Goal: Information Seeking & Learning: Compare options

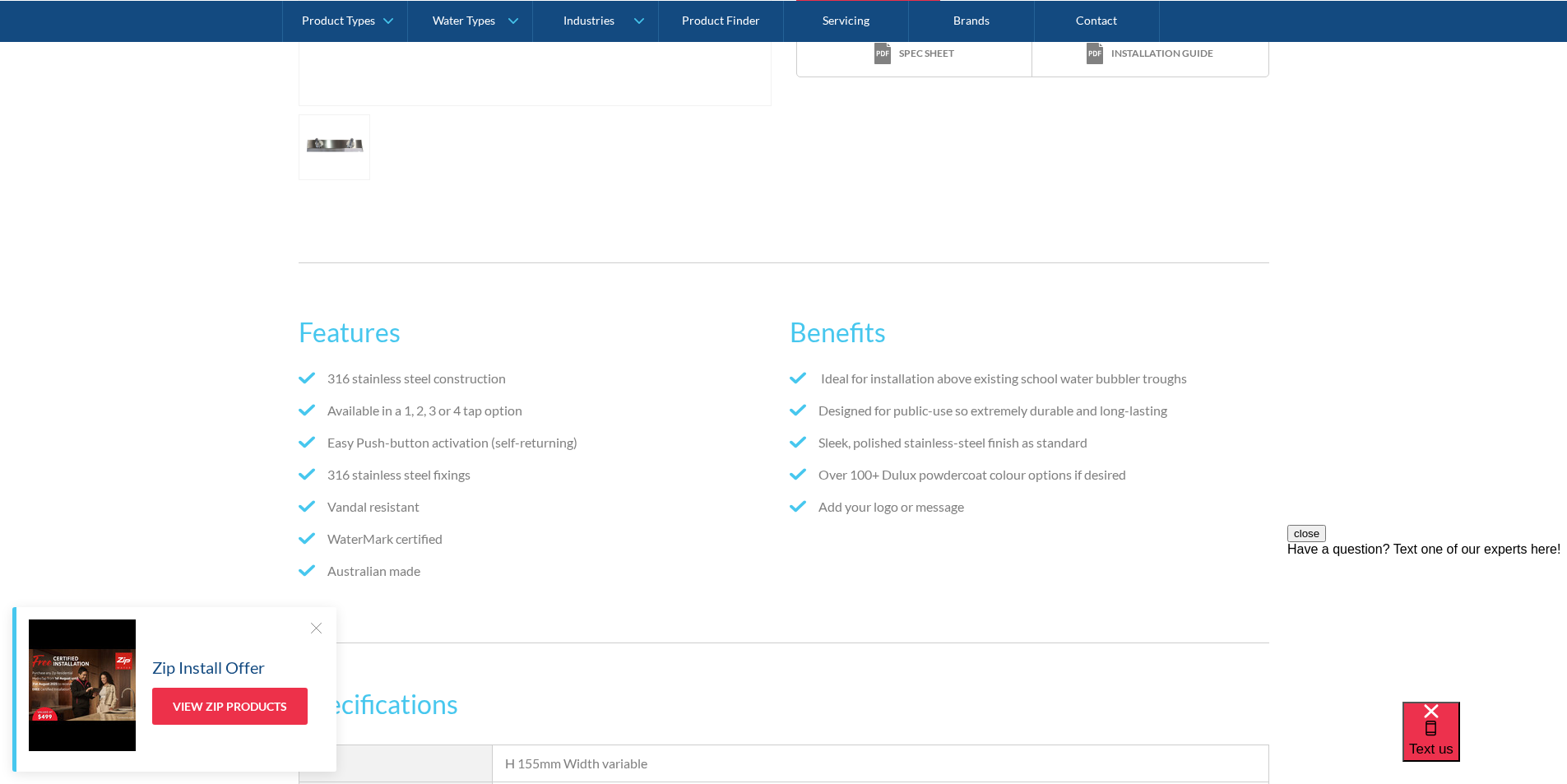
scroll to position [164, 0]
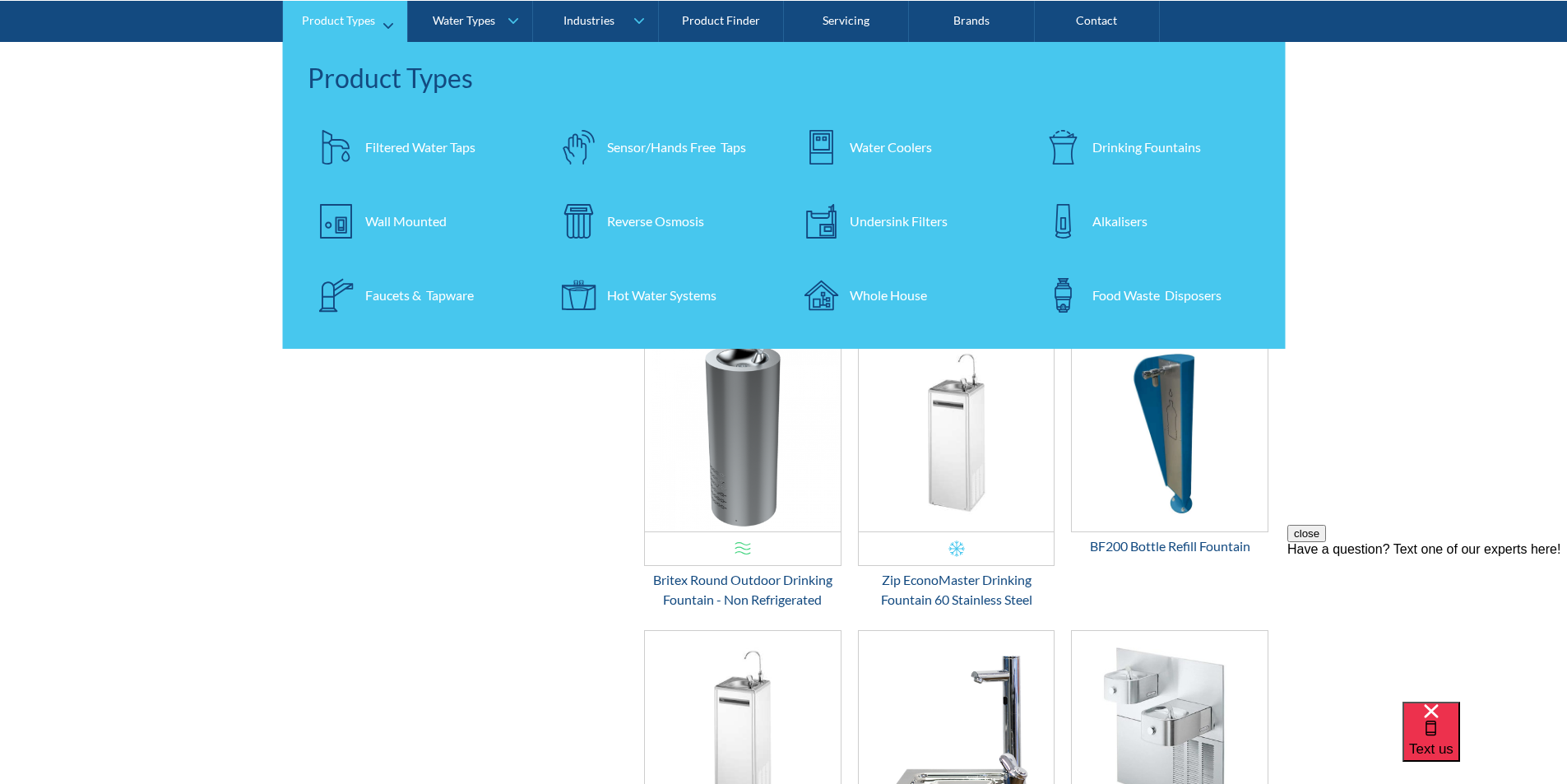
scroll to position [1021, 0]
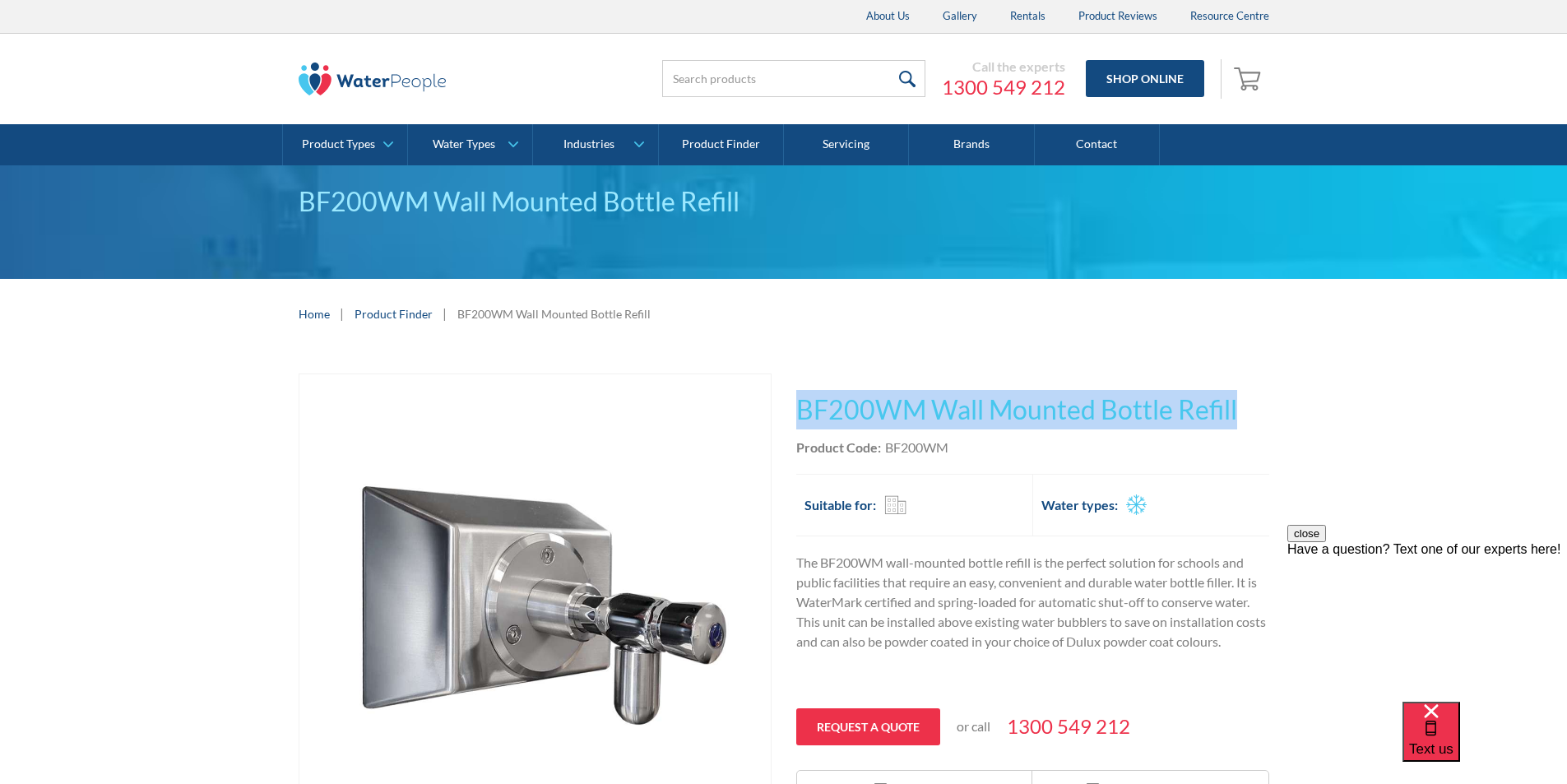
drag, startPoint x: 1272, startPoint y: 407, endPoint x: 795, endPoint y: 400, distance: 477.1
click at [795, 399] on div "Play video Fits Most Brands Best Seller No items found. This tap design is incl…" at bounding box center [784, 647] width 1567 height 596
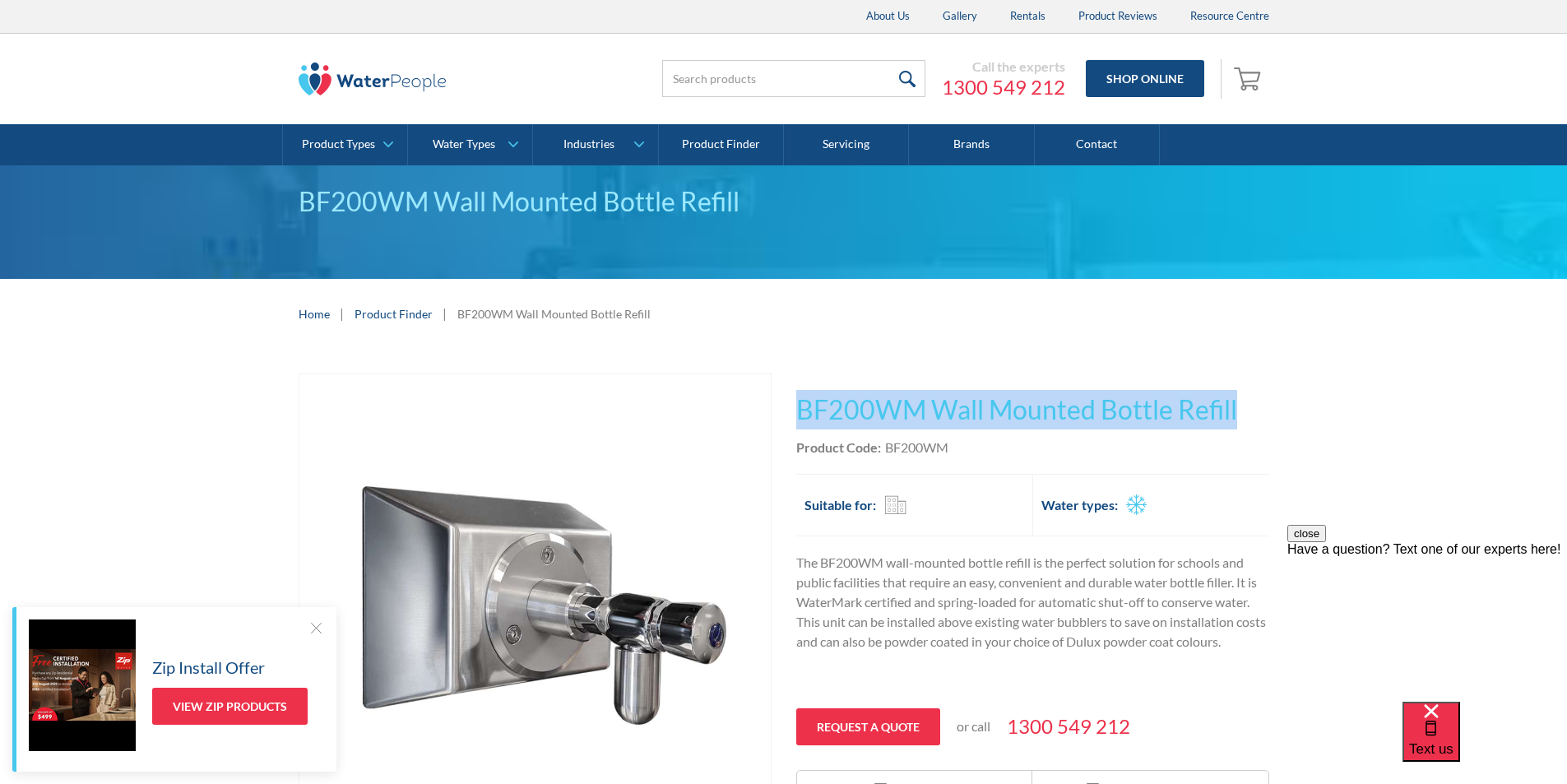
copy h1 "BF200WM Wall Mounted Bottle Refill"
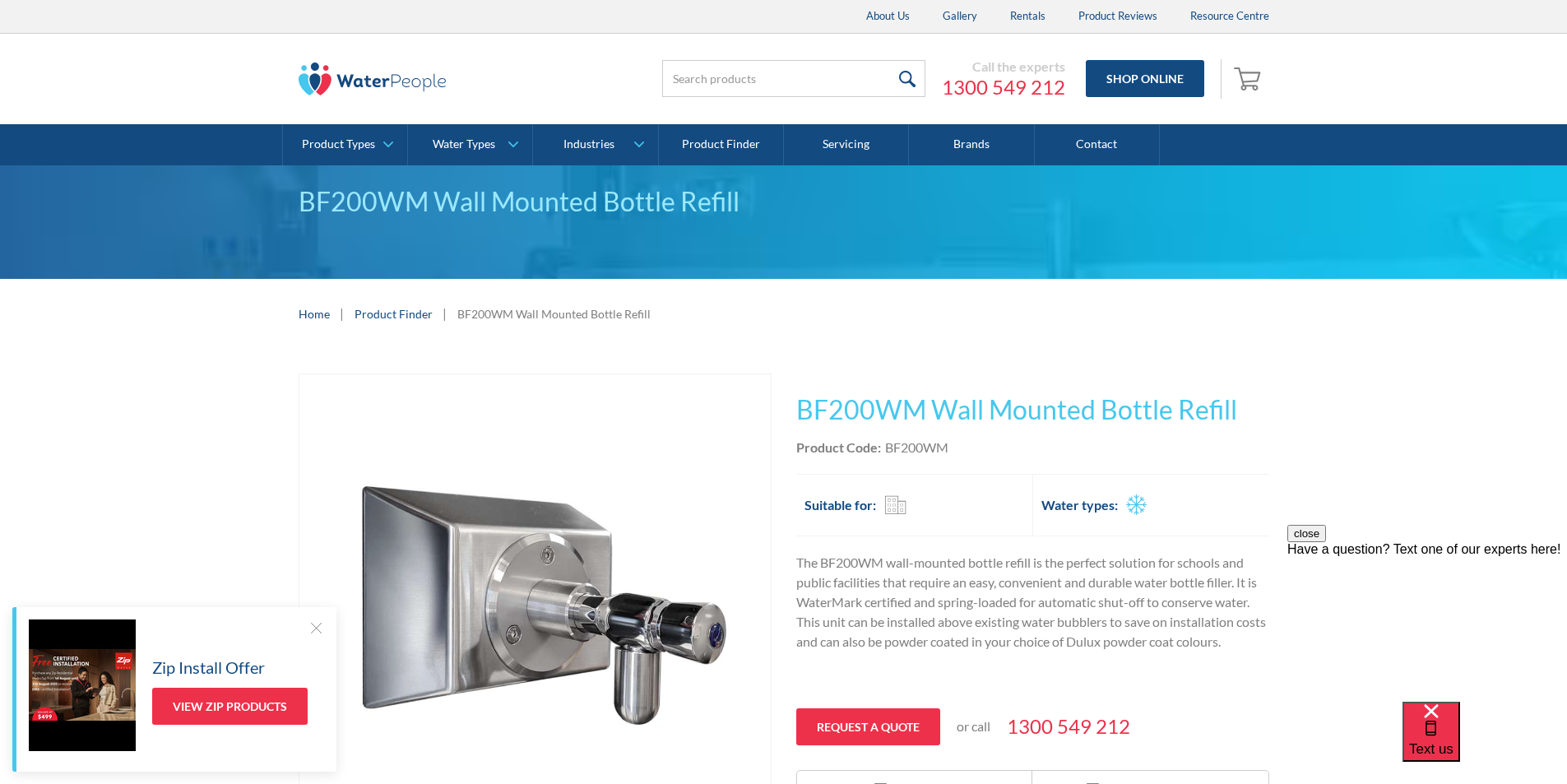
click at [958, 450] on div "Product Code: BF200WM" at bounding box center [1033, 447] width 473 height 20
drag, startPoint x: 958, startPoint y: 450, endPoint x: 918, endPoint y: 447, distance: 40.1
click at [918, 447] on div "Product Code: BF200WM" at bounding box center [1033, 447] width 473 height 20
copy div "BF200WM"
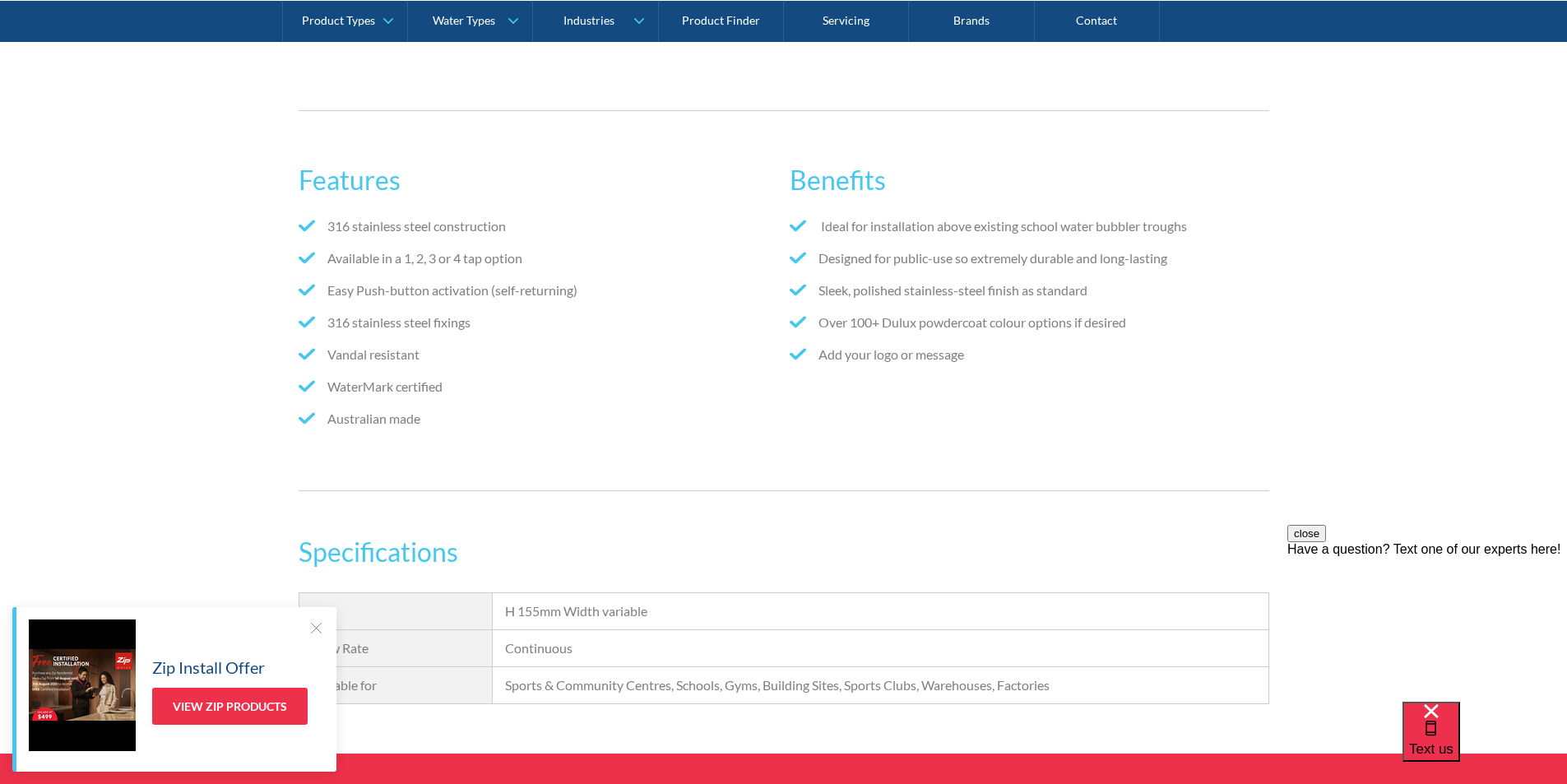
scroll to position [537, 0]
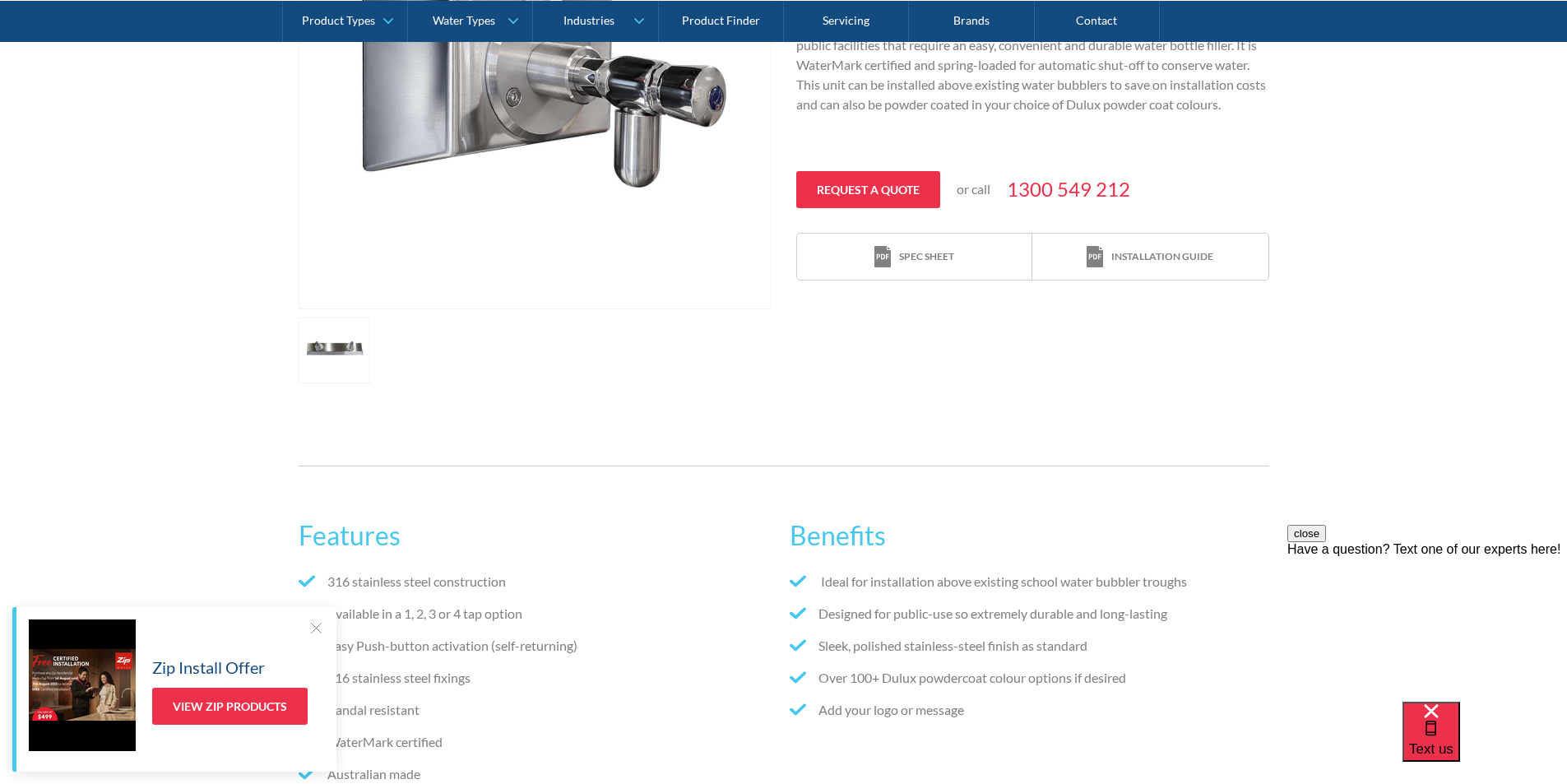
click at [338, 355] on link "open lightbox" at bounding box center [335, 350] width 72 height 65
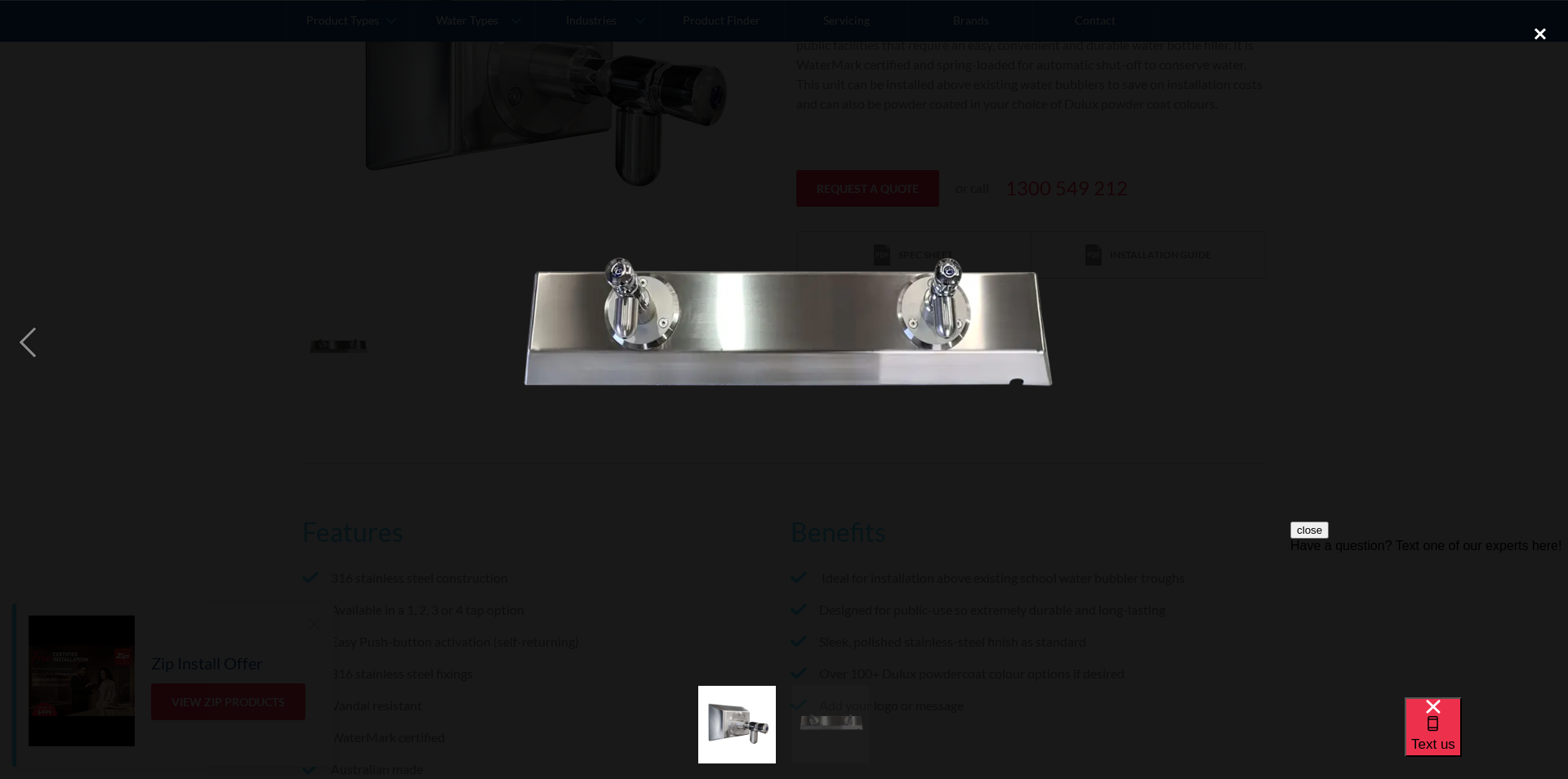
click at [1540, 33] on div "close lightbox" at bounding box center [1540, 33] width 55 height 36
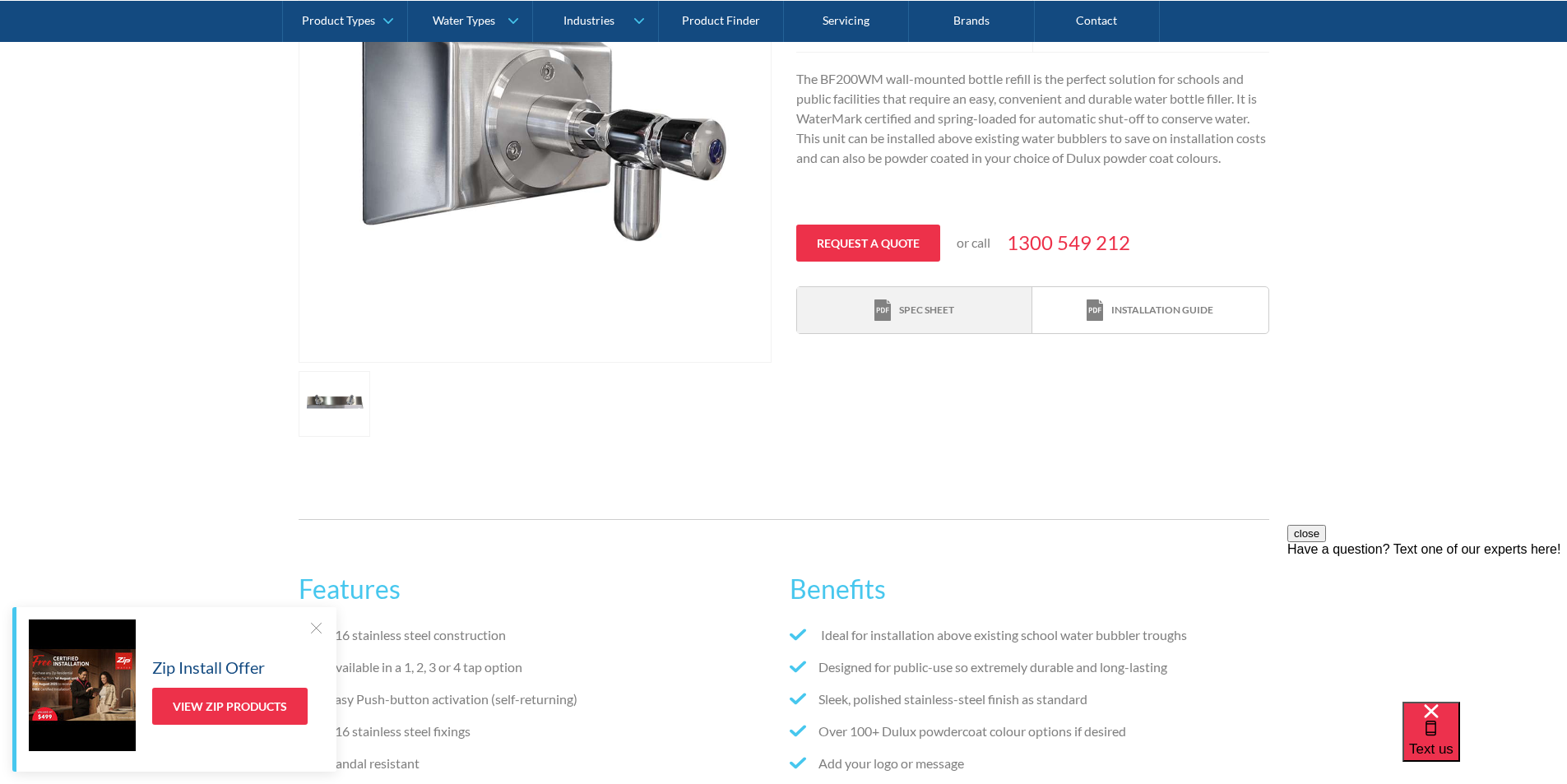
scroll to position [455, 0]
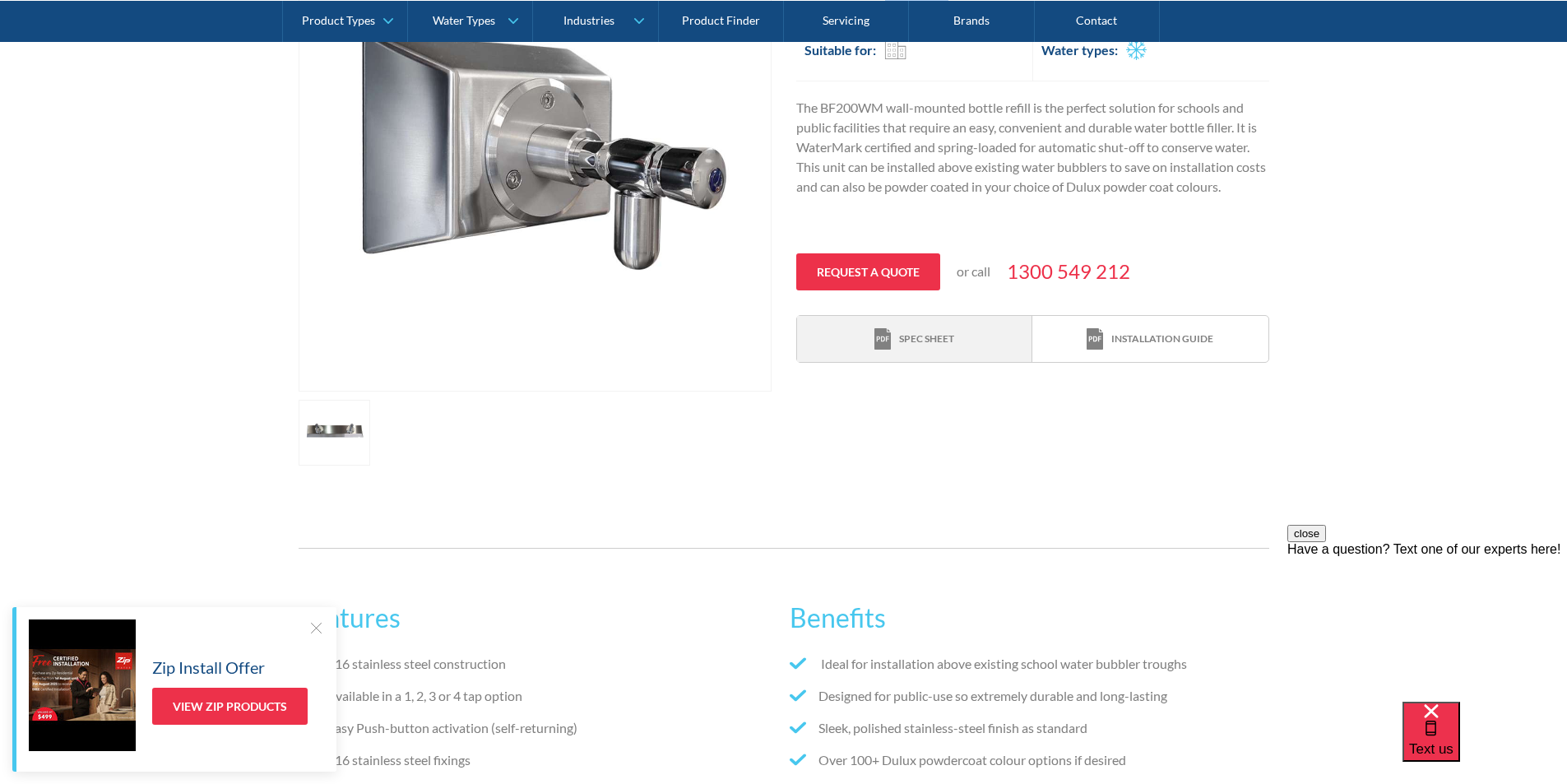
click at [922, 339] on div "Spec sheet" at bounding box center [926, 338] width 55 height 15
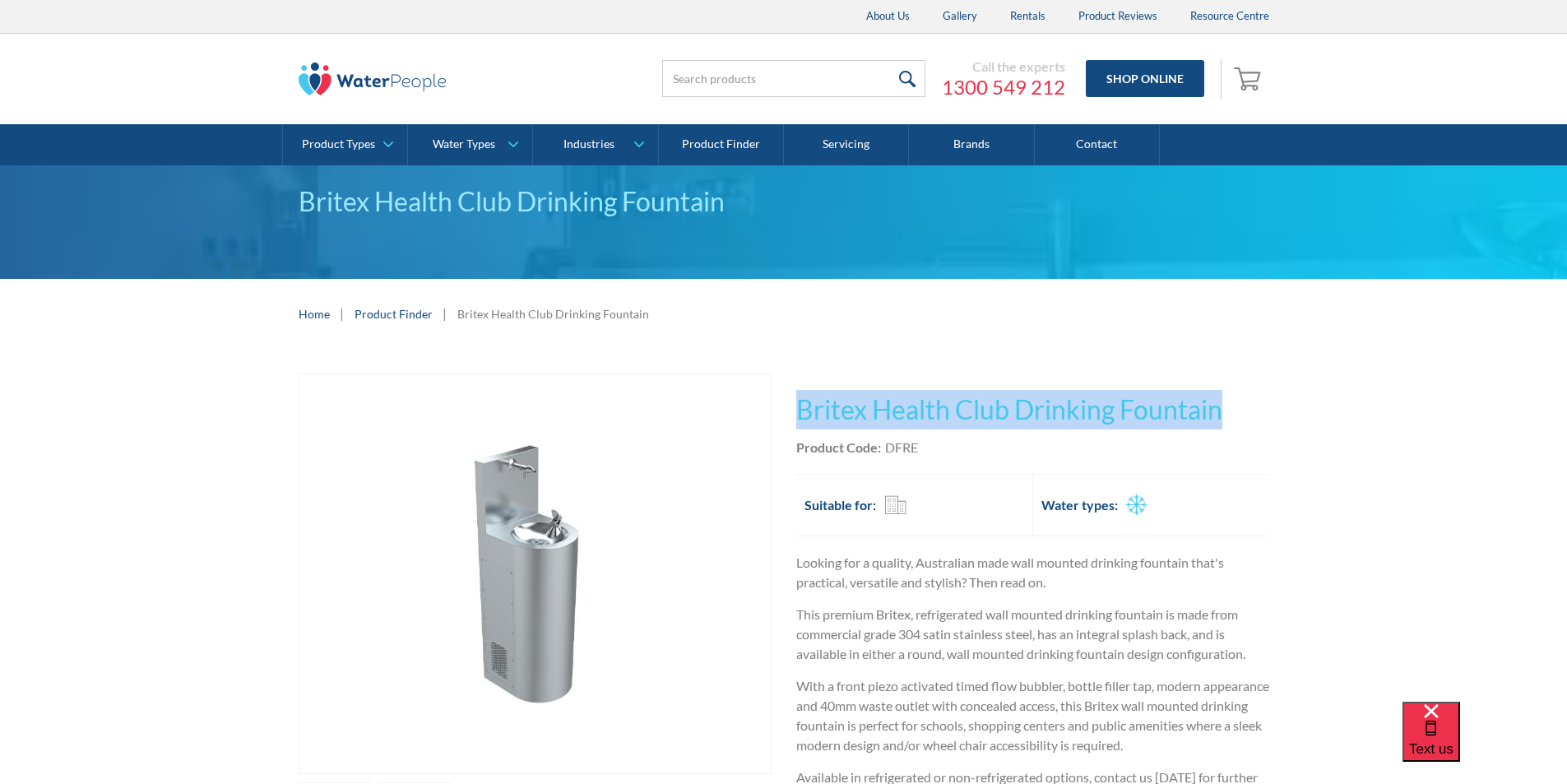
drag, startPoint x: 1225, startPoint y: 411, endPoint x: 802, endPoint y: 420, distance: 423.1
click at [802, 420] on h1 "Britex Health Club Drinking Fountain" at bounding box center [1033, 410] width 473 height 39
copy h1 "Britex Health Club Drinking Fountain"
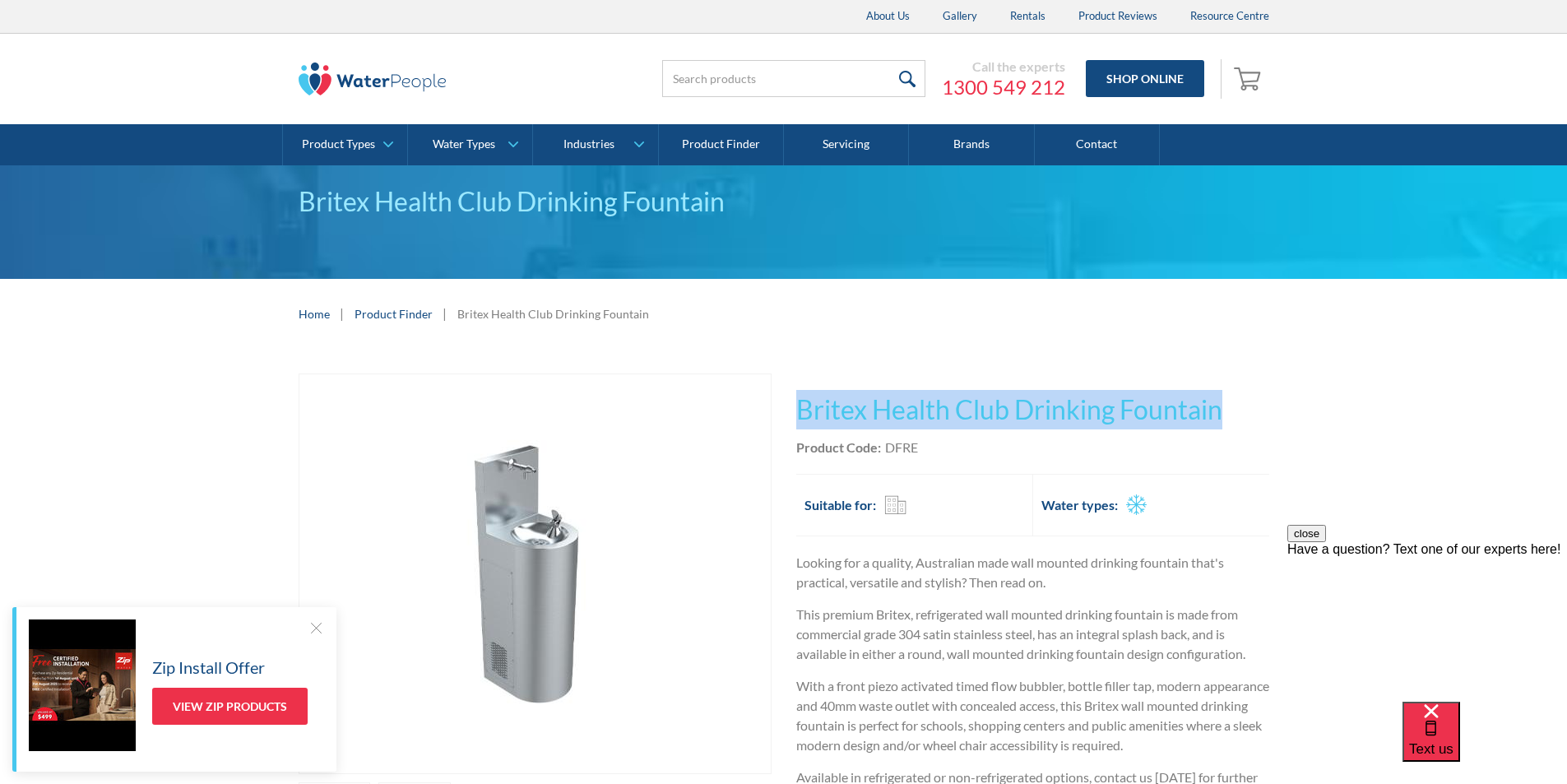
copy h1 "Britex Health Club Drinking Fountain"
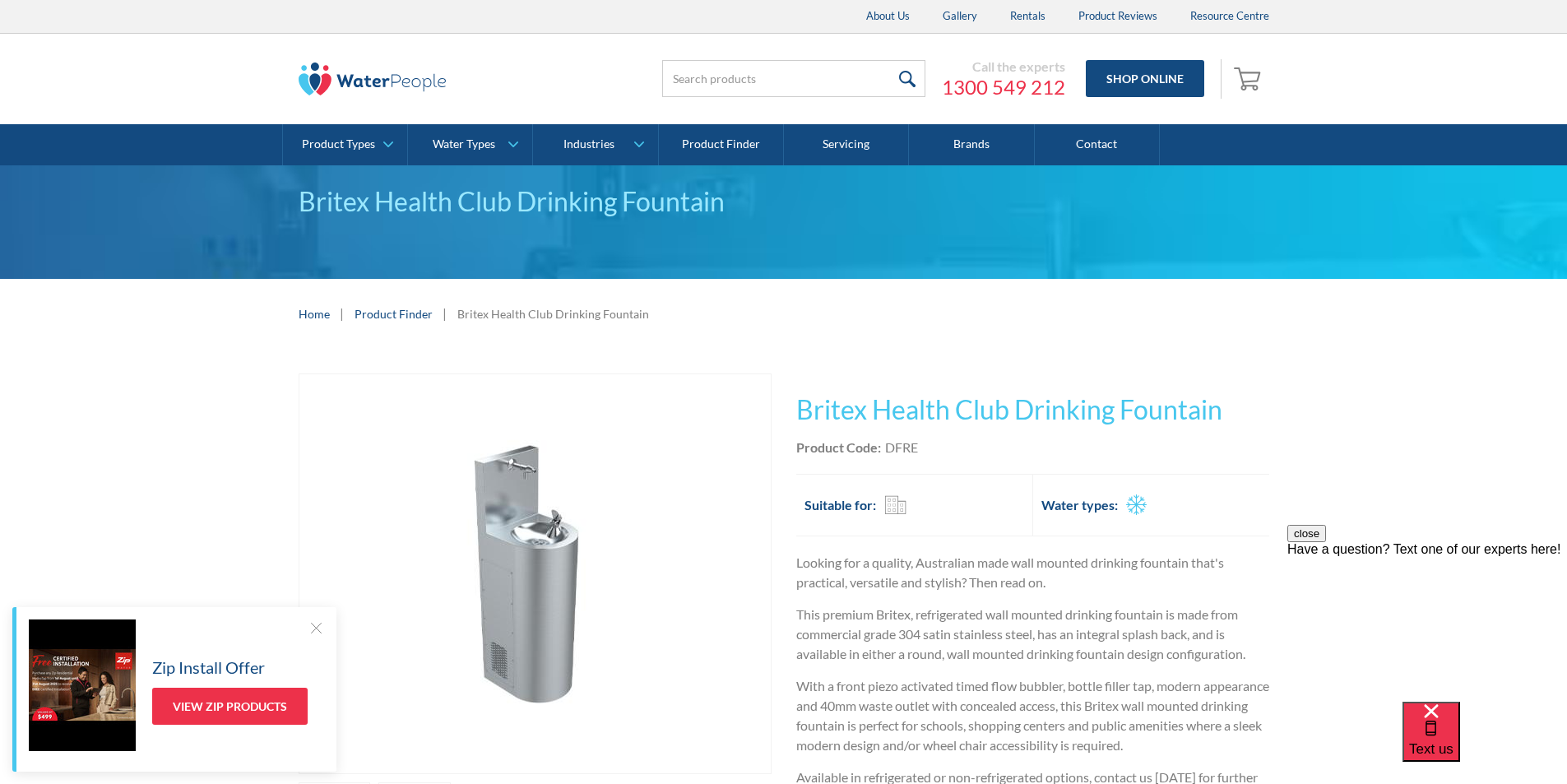
click at [947, 453] on div "Product Code: DFRE" at bounding box center [1033, 447] width 473 height 20
drag, startPoint x: 929, startPoint y: 444, endPoint x: 892, endPoint y: 443, distance: 37.0
click at [884, 444] on div "Product Code: DFRE" at bounding box center [1033, 447] width 473 height 20
copy div "DFRE"
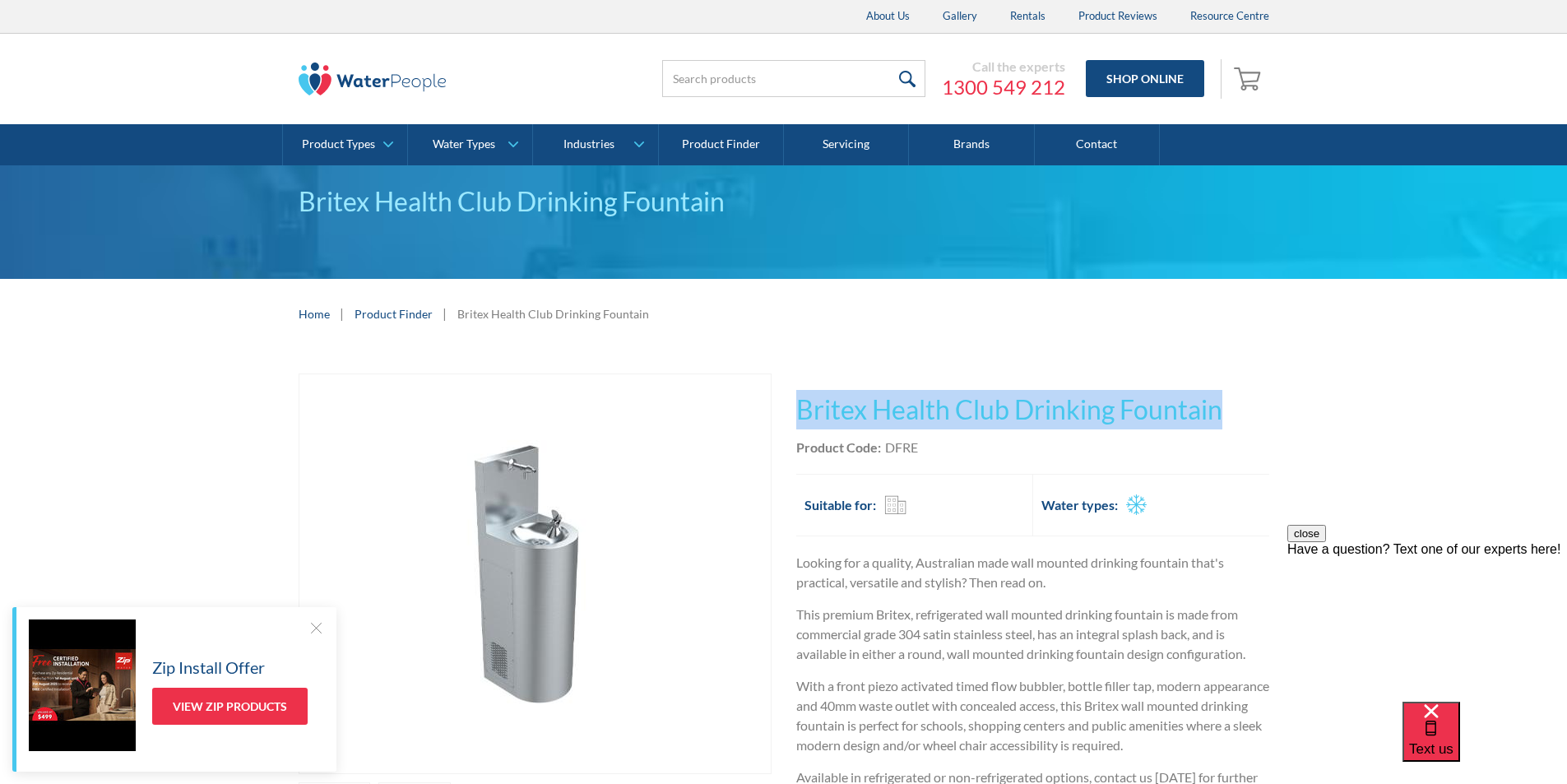
drag, startPoint x: 1162, startPoint y: 399, endPoint x: 804, endPoint y: 392, distance: 358.1
click at [804, 391] on h1 "Britex Health Club Drinking Fountain" at bounding box center [1033, 410] width 473 height 39
copy h1 "Britex Health Club Drinking Fountain"
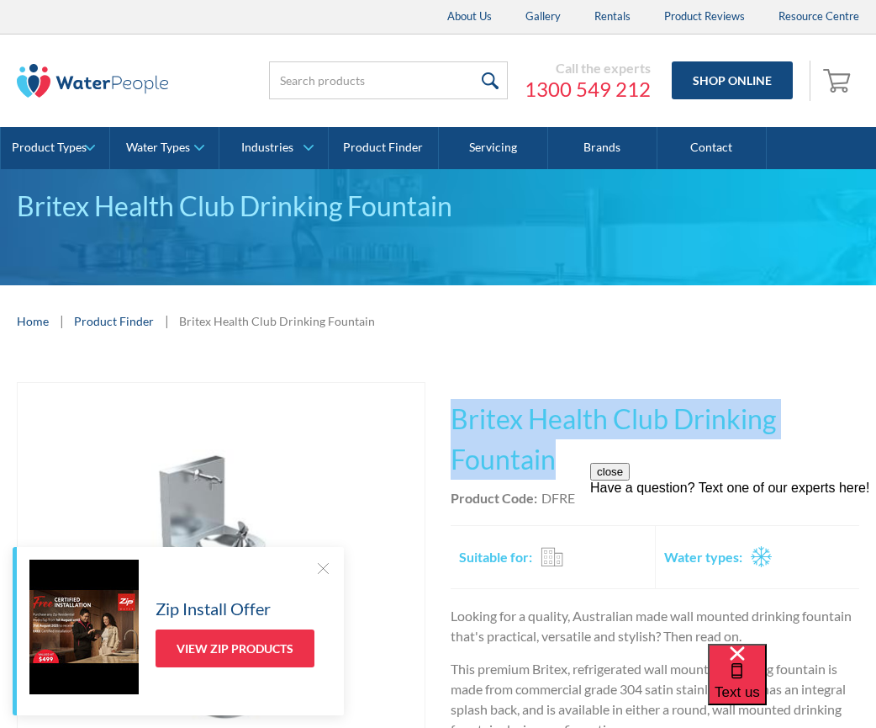
scroll to position [252, 0]
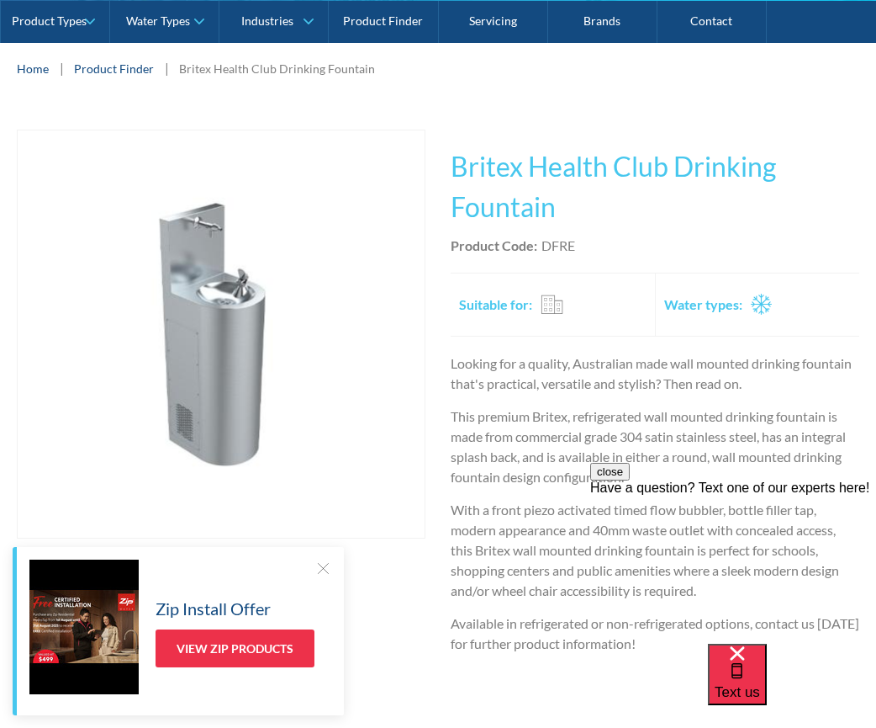
click at [632, 257] on div "This tap design is included in our standard range tap options when you purchase…" at bounding box center [655, 470] width 409 height 680
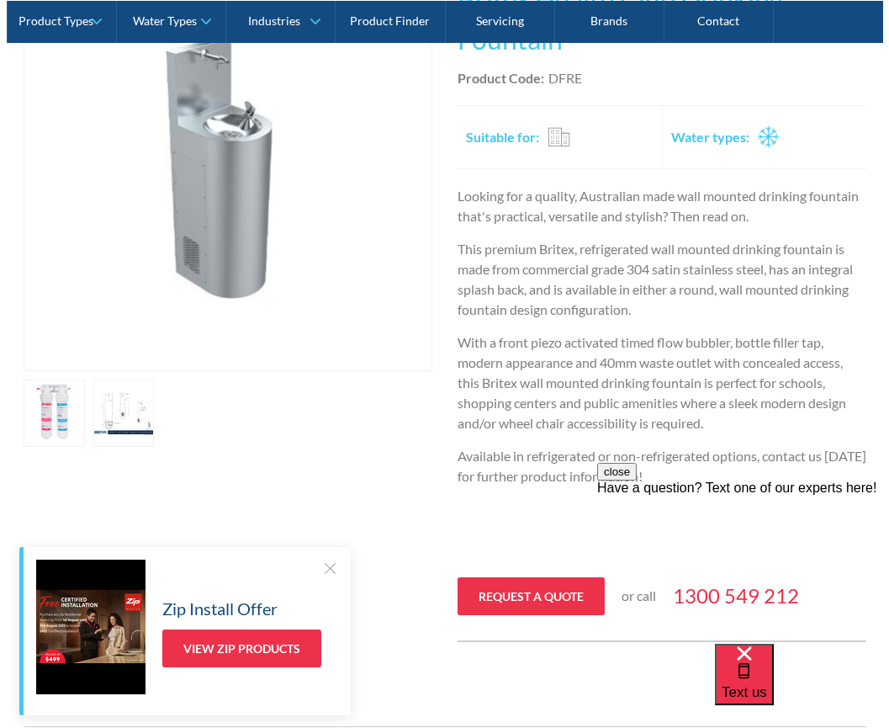
scroll to position [421, 0]
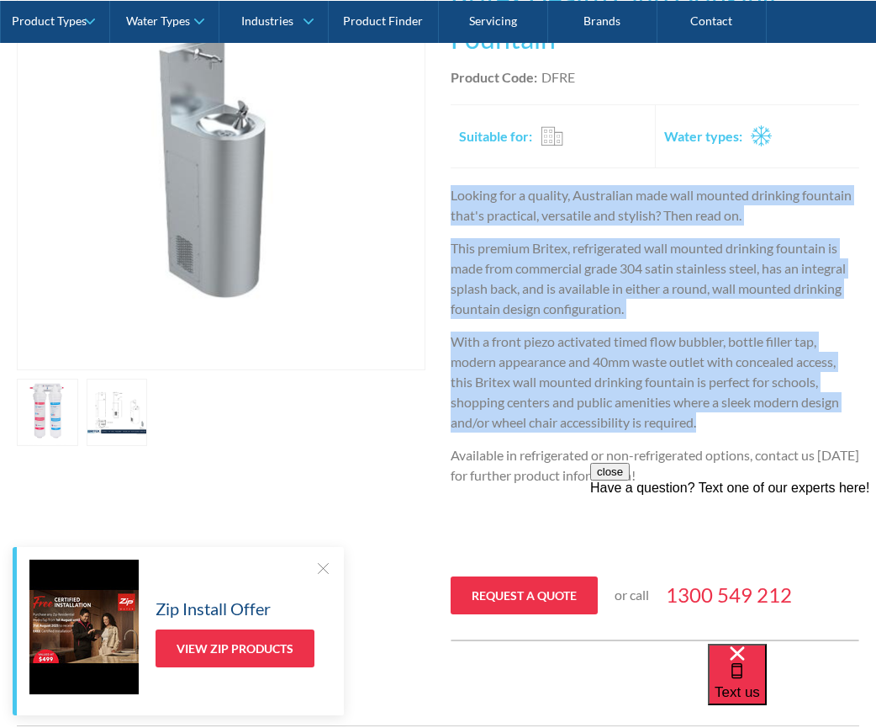
drag, startPoint x: 706, startPoint y: 418, endPoint x: 453, endPoint y: 194, distance: 337.2
click at [453, 193] on div "Looking for a quality, Australian made wall mounted drinking fountain that's pr…" at bounding box center [655, 374] width 409 height 379
copy div "Looking for a quality, Australian made wall mounted drinking fountain that's pr…"
click at [78, 400] on link "open lightbox" at bounding box center [47, 412] width 61 height 67
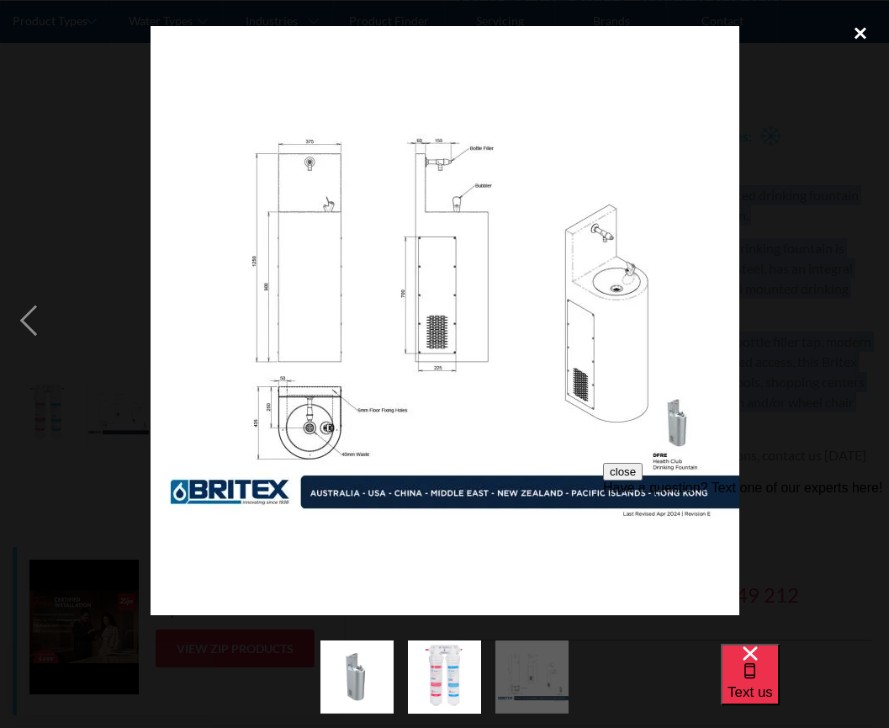
click at [860, 29] on div "close lightbox" at bounding box center [860, 32] width 57 height 37
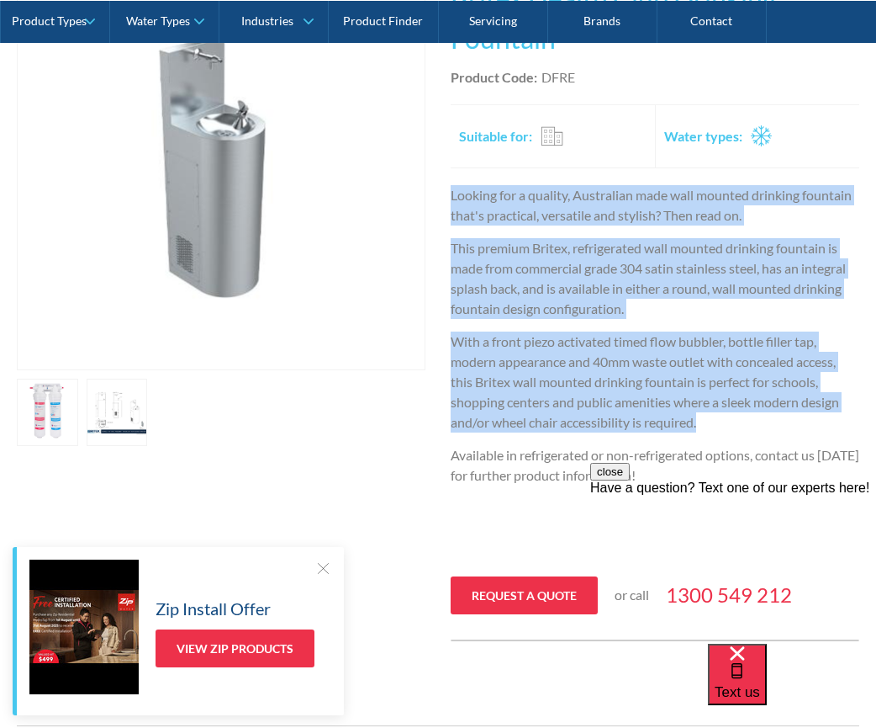
click at [56, 411] on link "open lightbox" at bounding box center [47, 412] width 61 height 67
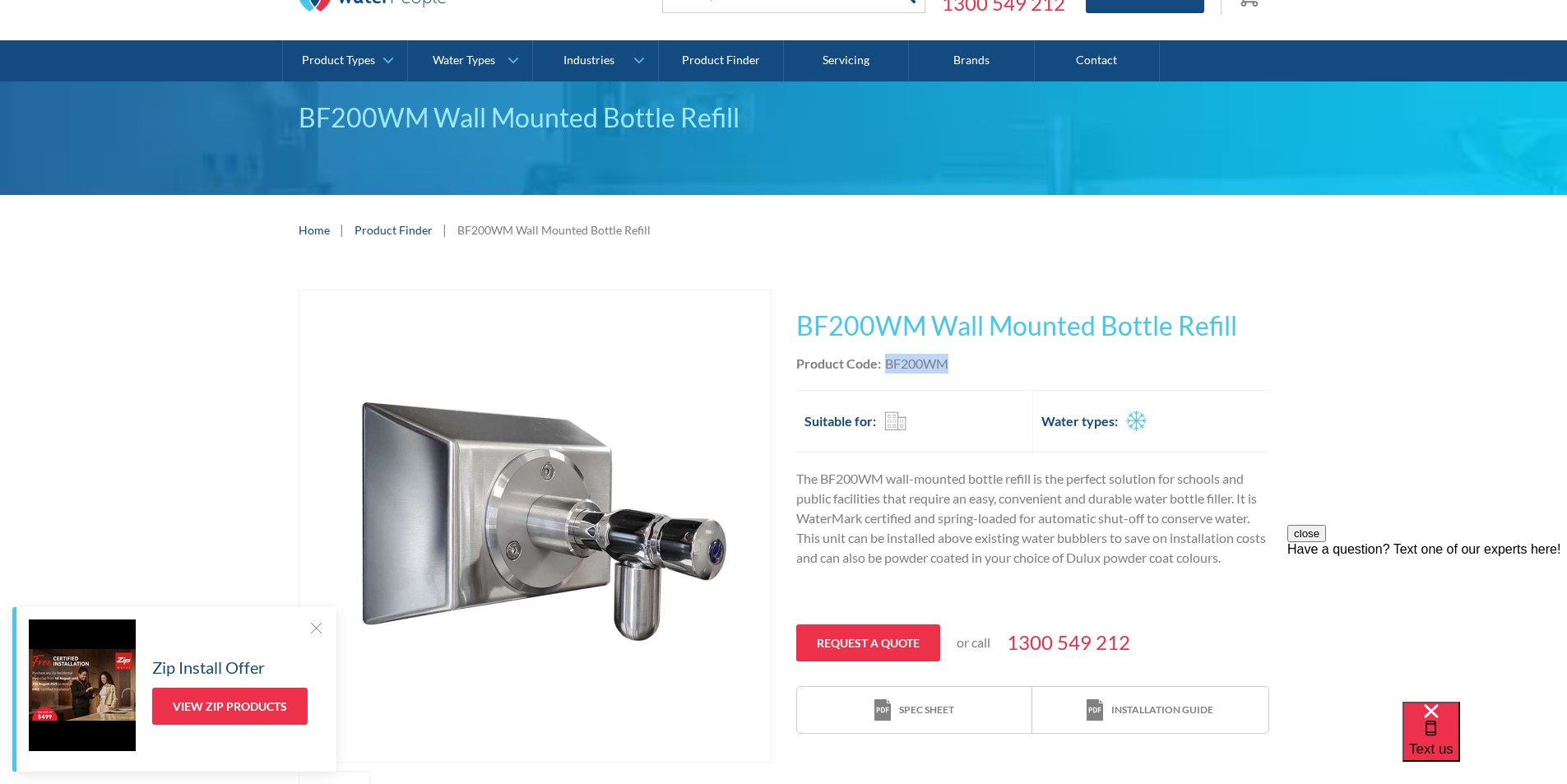
scroll to position [44, 0]
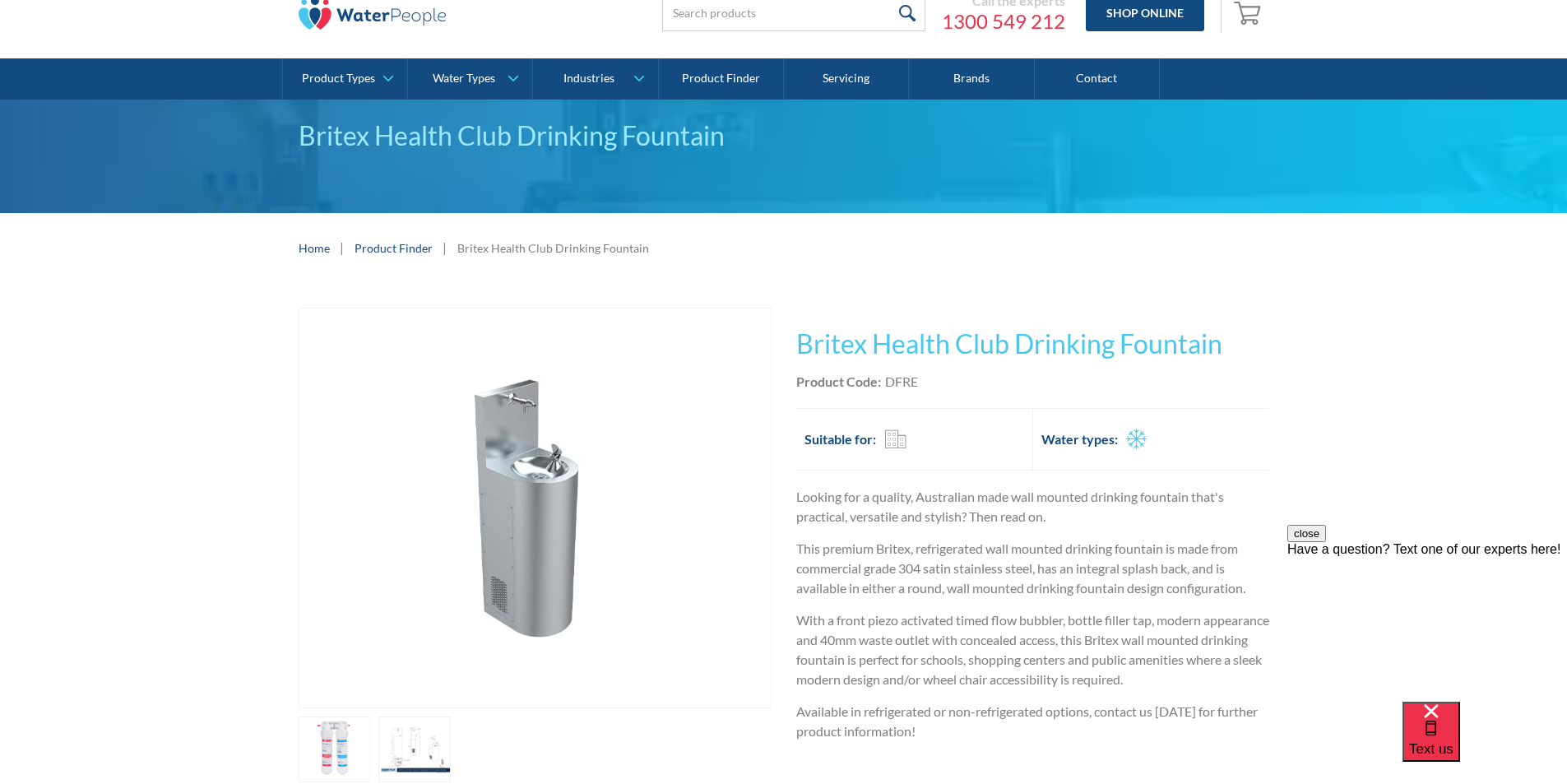
scroll to position [246, 0]
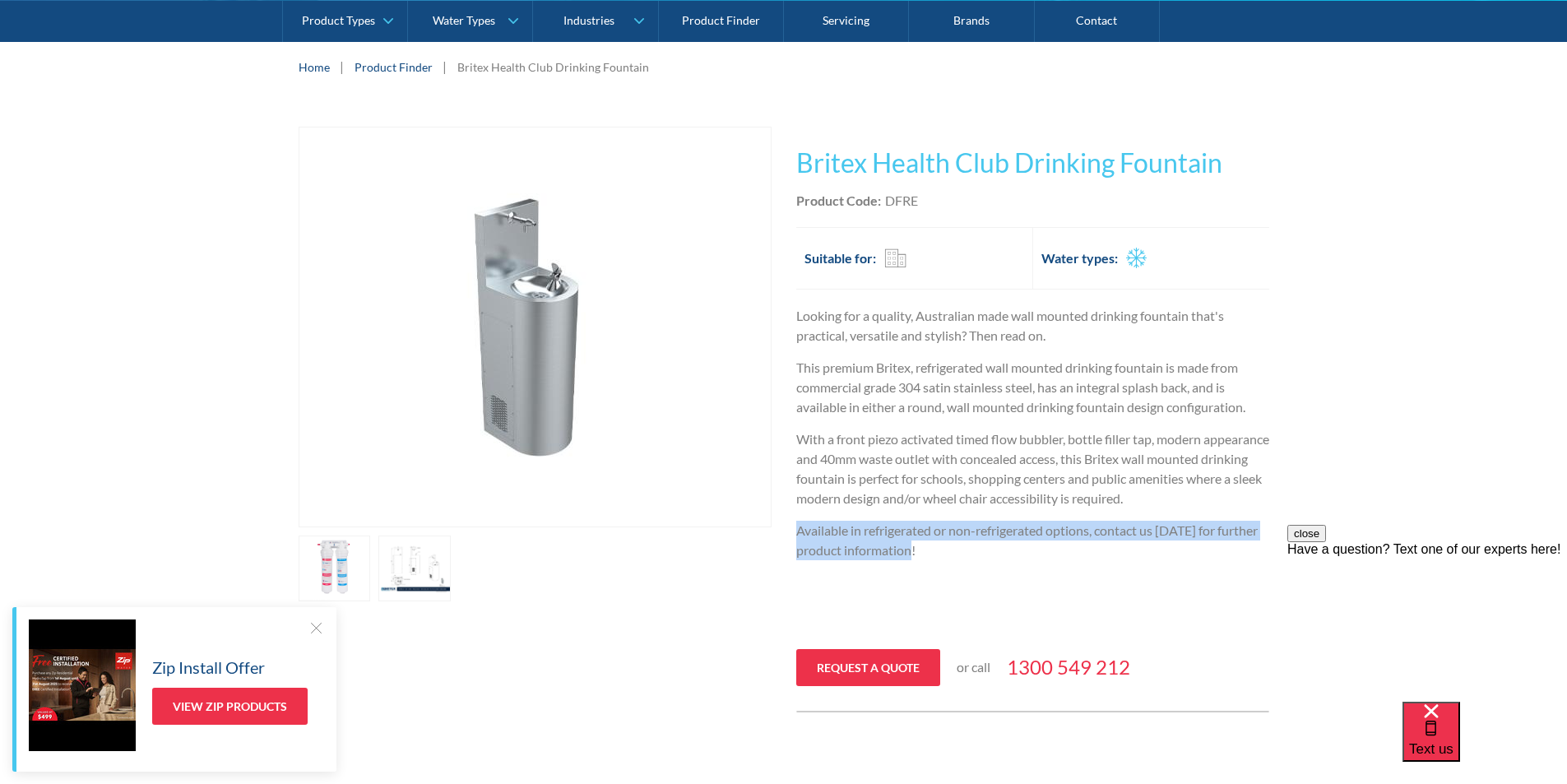
drag, startPoint x: 926, startPoint y: 547, endPoint x: 800, endPoint y: 524, distance: 128.1
click at [800, 524] on p "Available in refrigerated or non-refrigerated options, contact us [DATE] for fu…" at bounding box center [1033, 540] width 473 height 39
copy p "Available in refrigerated or non-refrigerated options, contact us [DATE] for fu…"
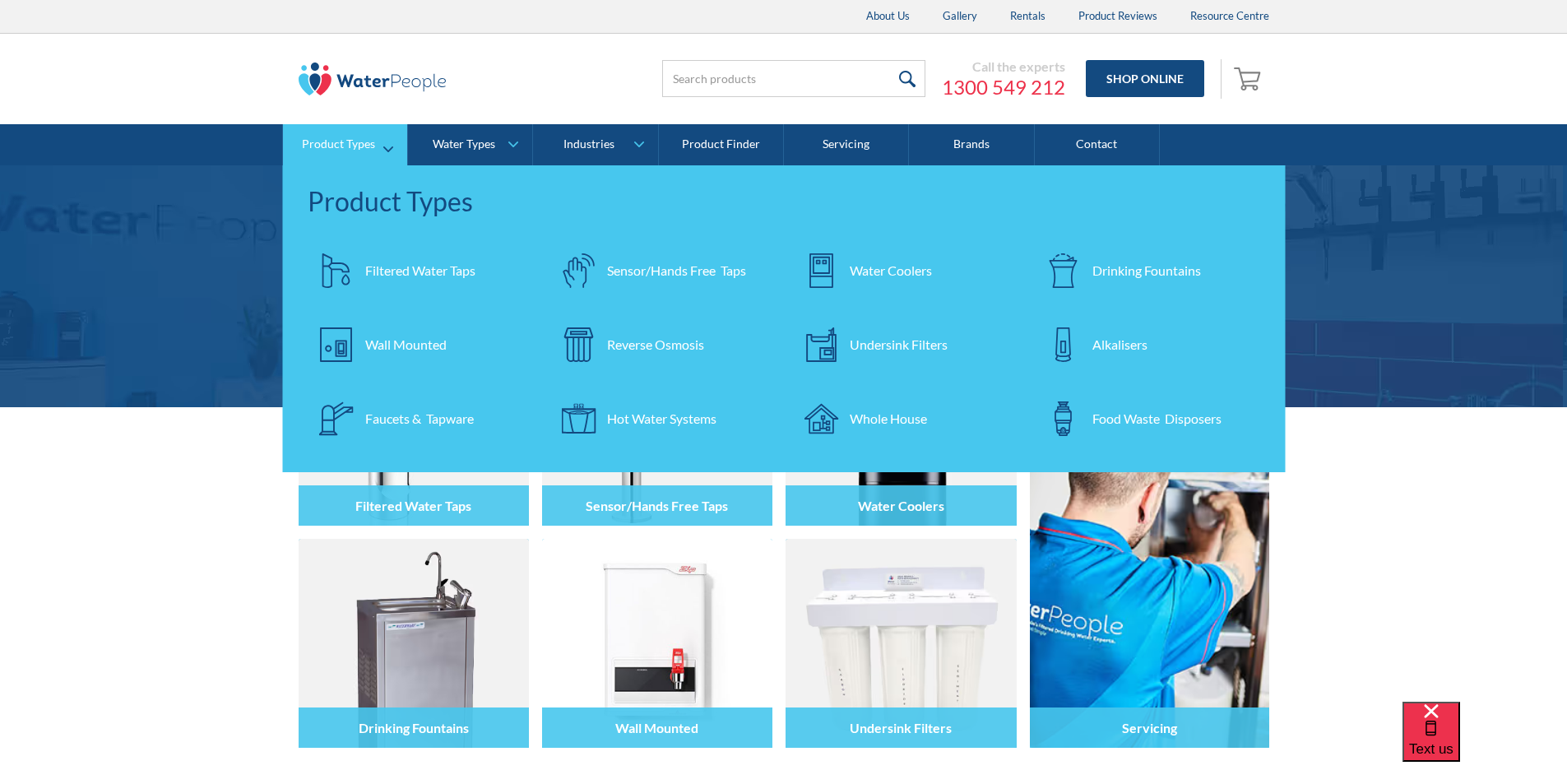
click at [403, 270] on div "Filtered Water Taps" at bounding box center [420, 271] width 111 height 20
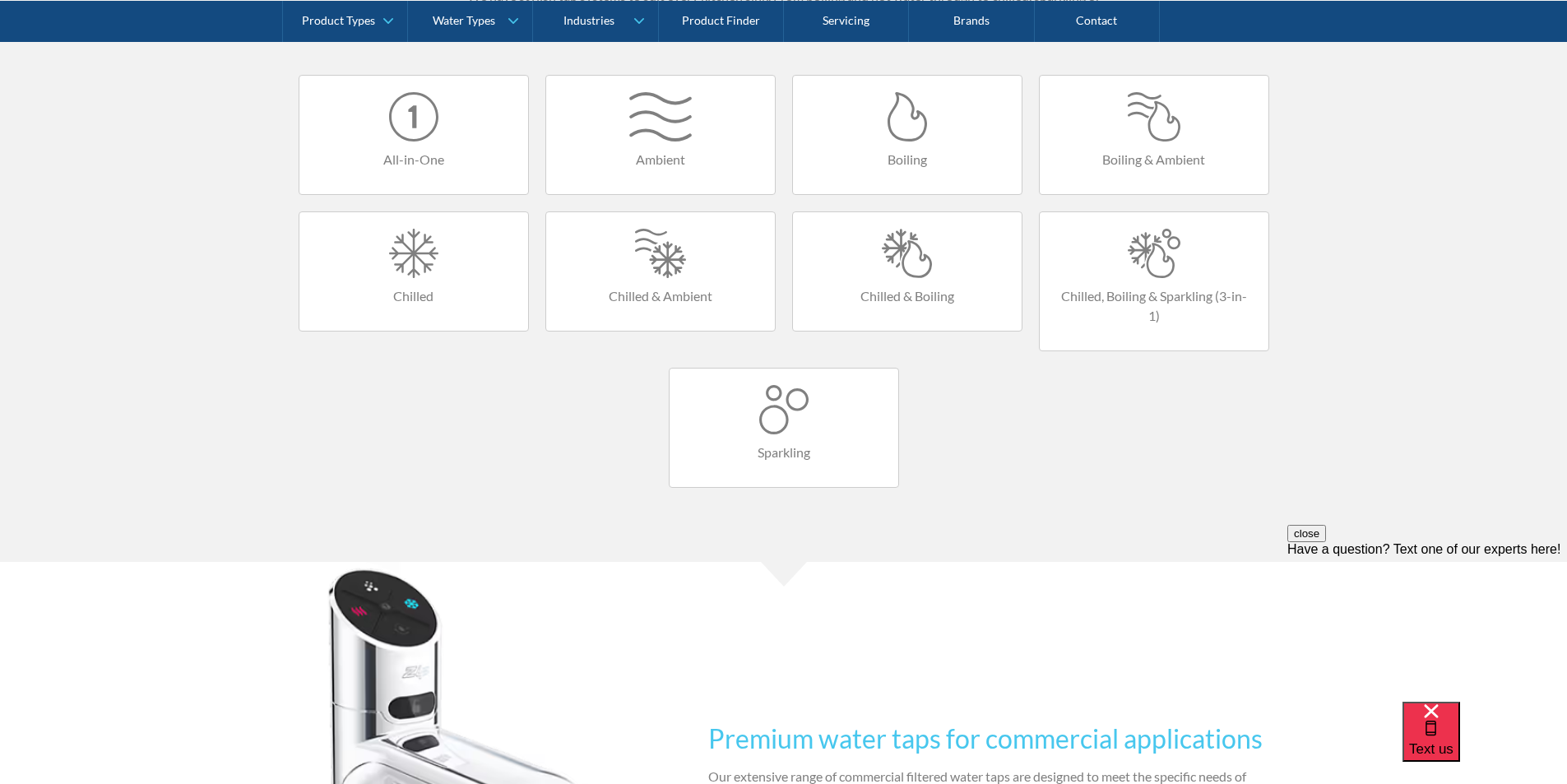
click at [428, 148] on link "All-in-One" at bounding box center [414, 135] width 231 height 120
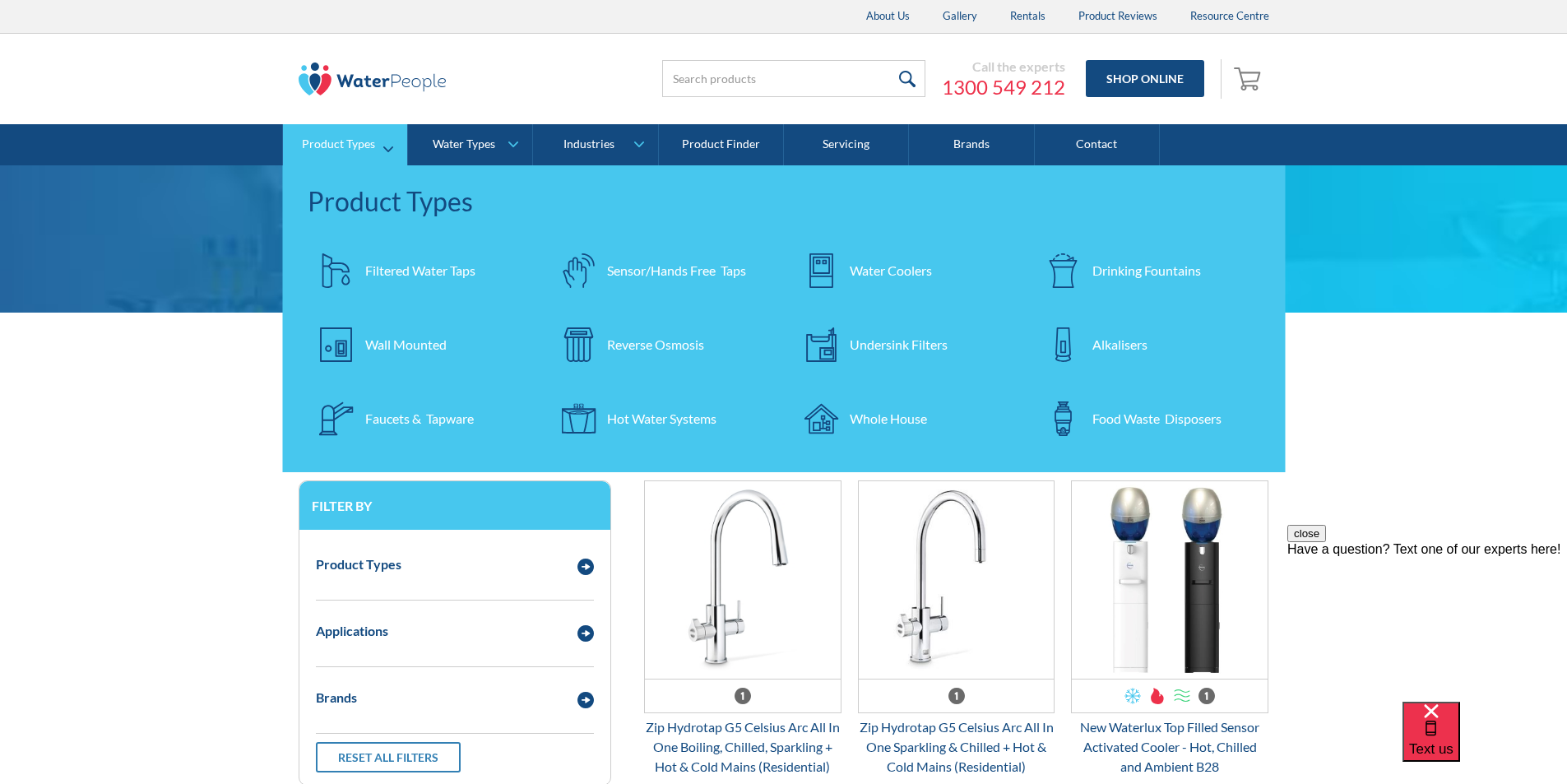
click at [386, 273] on div "Filtered Water Taps" at bounding box center [420, 271] width 111 height 20
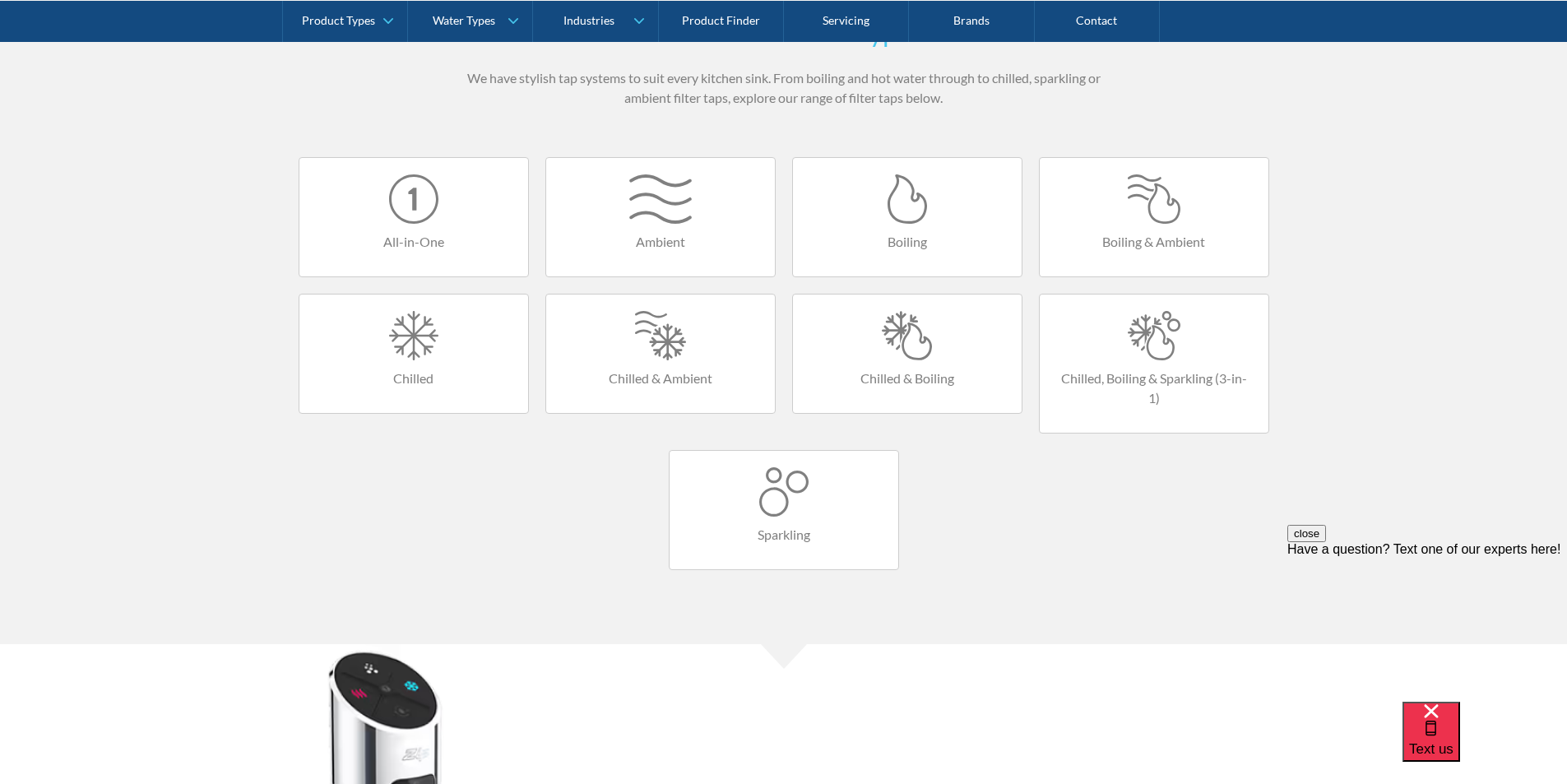
click at [904, 344] on div at bounding box center [908, 335] width 196 height 49
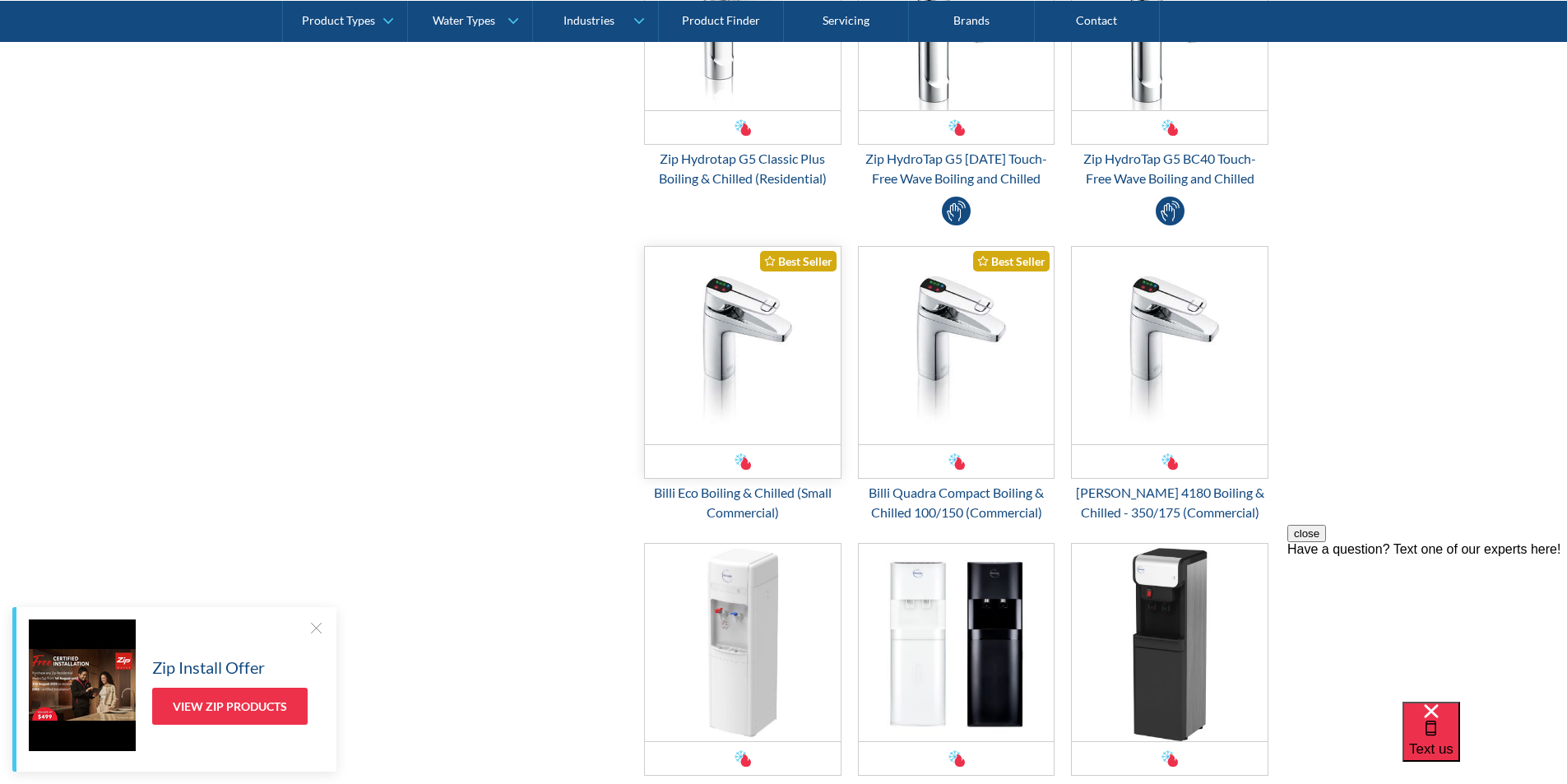
scroll to position [904, 0]
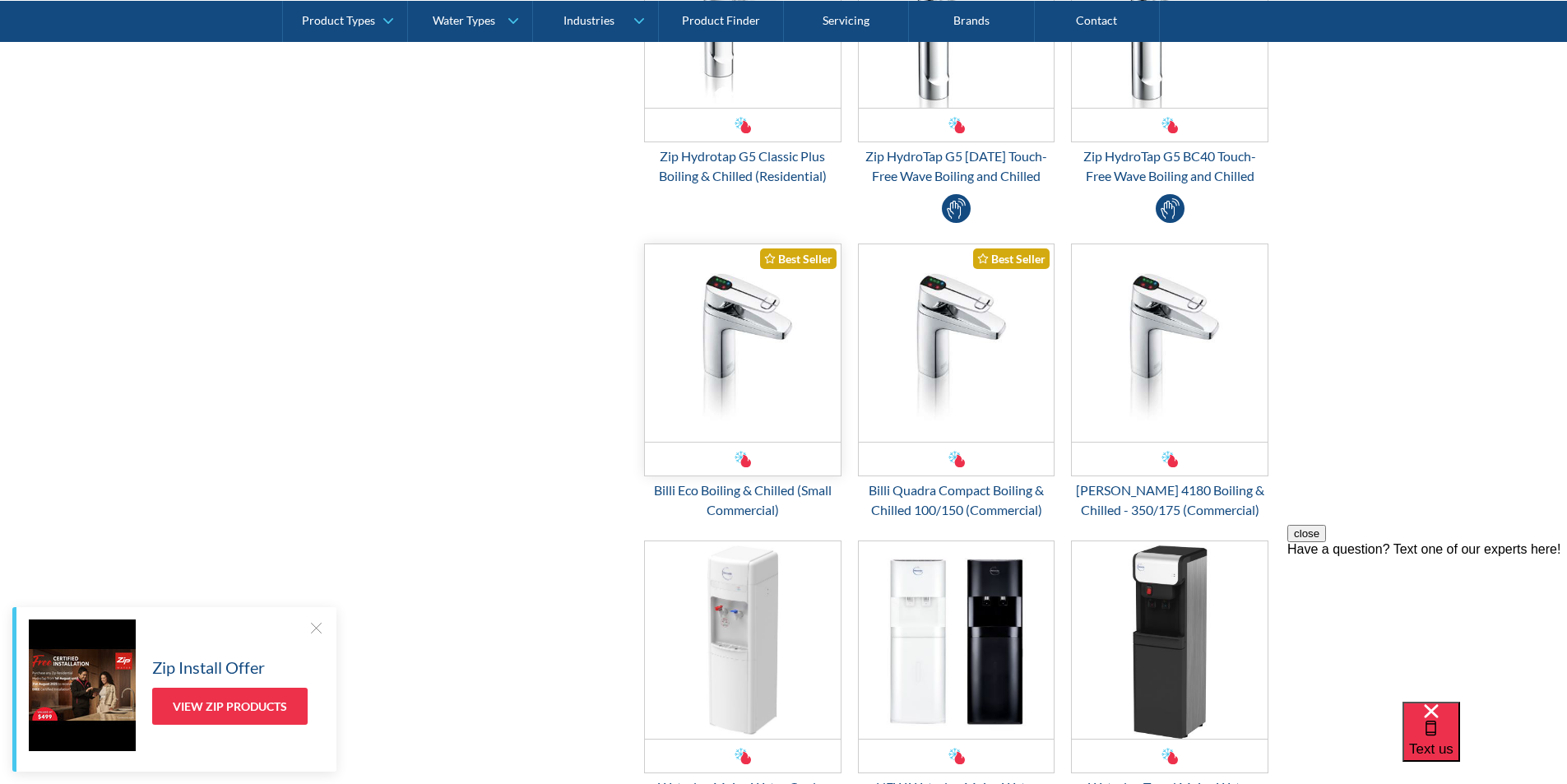
click at [733, 360] on img "Email Form 3" at bounding box center [742, 343] width 196 height 197
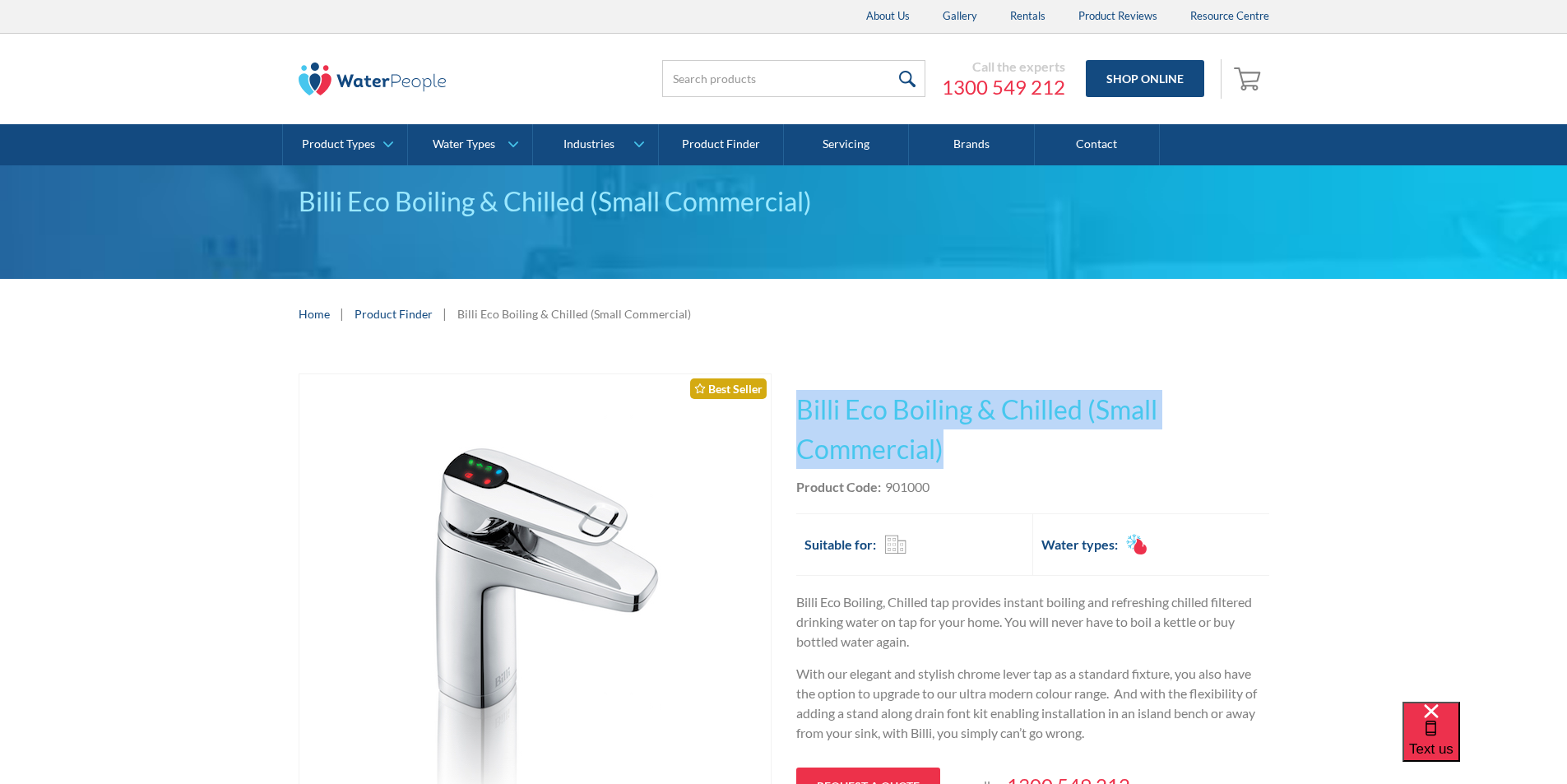
drag, startPoint x: 958, startPoint y: 453, endPoint x: 799, endPoint y: 400, distance: 167.6
click at [799, 400] on h1 "Billi Eco Boiling & Chilled (Small Commercial)" at bounding box center [1033, 429] width 473 height 79
copy h1 "Billi Eco Boiling & Chilled (Small Commercial)"
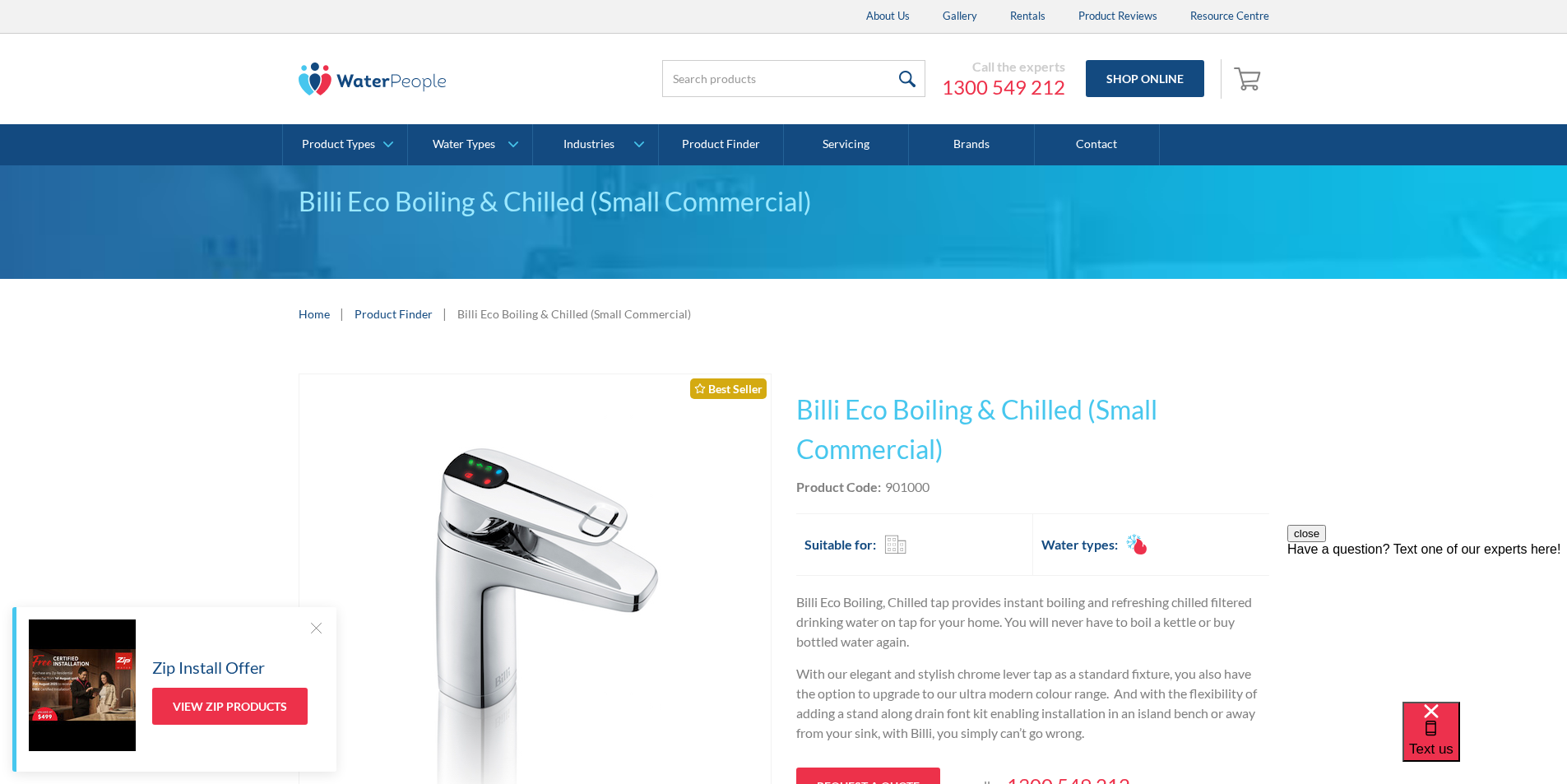
click at [977, 485] on div "Product Code: 901000" at bounding box center [1033, 487] width 473 height 20
drag, startPoint x: 943, startPoint y: 482, endPoint x: 887, endPoint y: 484, distance: 56.0
click at [887, 484] on div "Product Code: 901000" at bounding box center [1033, 487] width 473 height 20
copy div "901000"
